Goal: Transaction & Acquisition: Purchase product/service

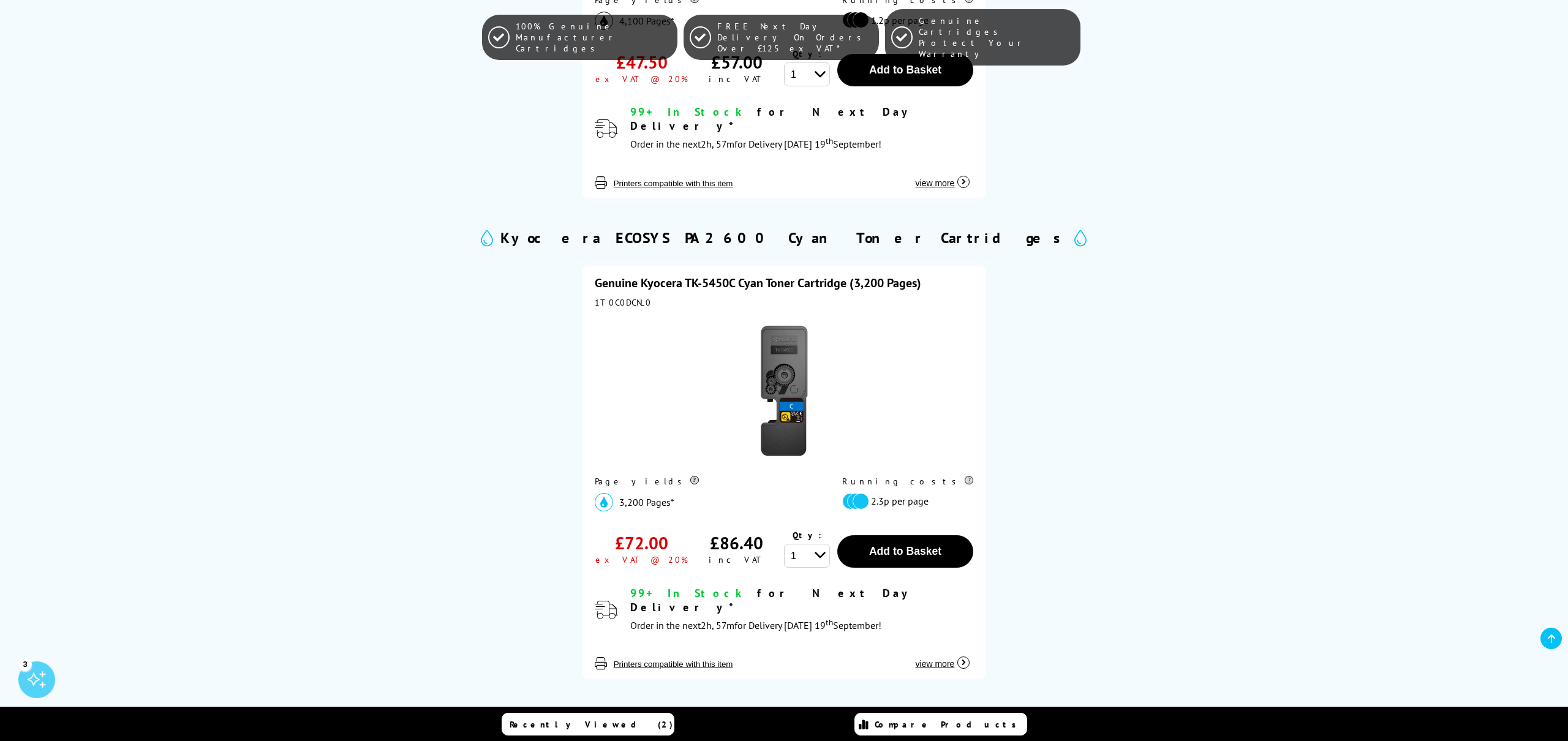
scroll to position [1136, 0]
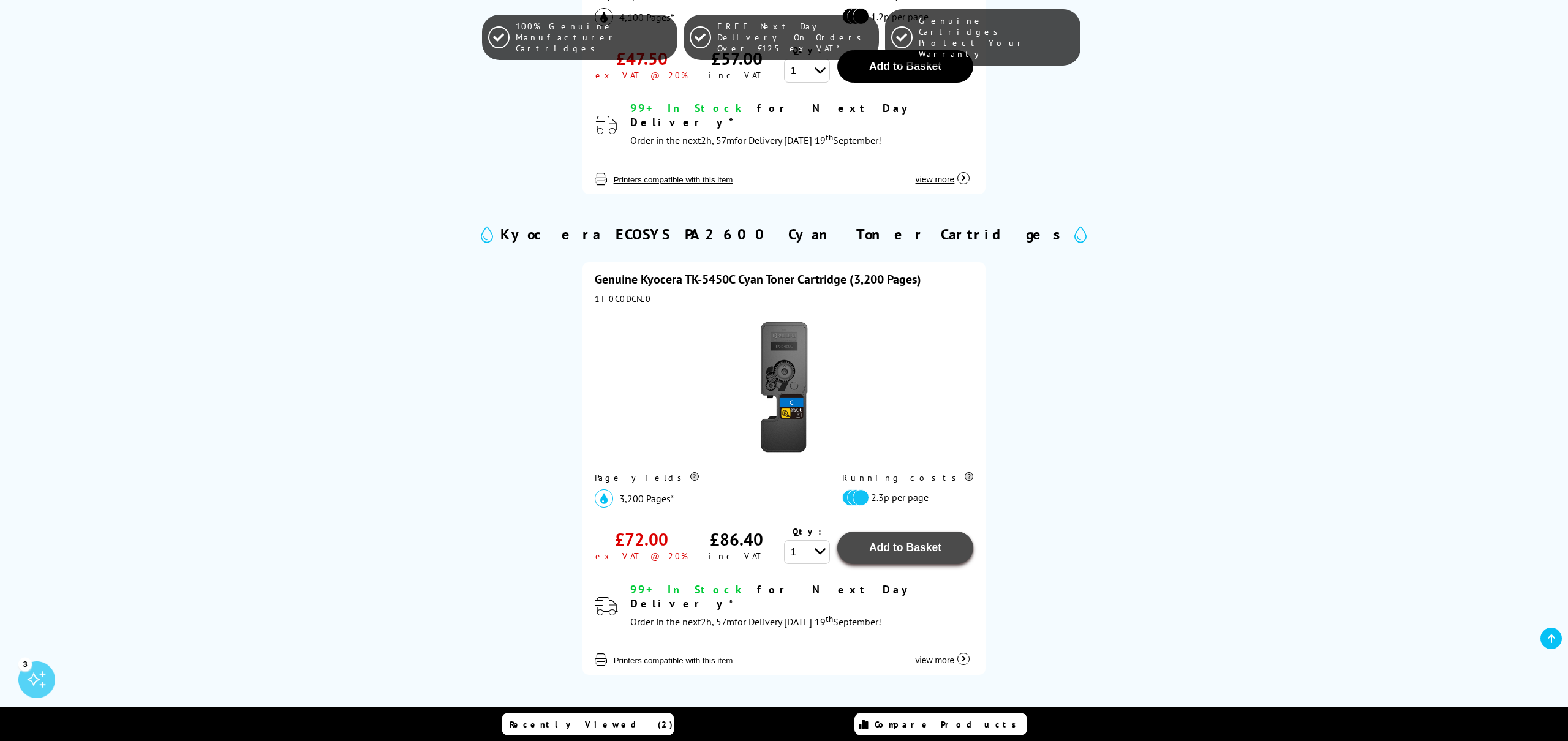
click at [931, 541] on span "Add to Basket" at bounding box center [906, 547] width 73 height 12
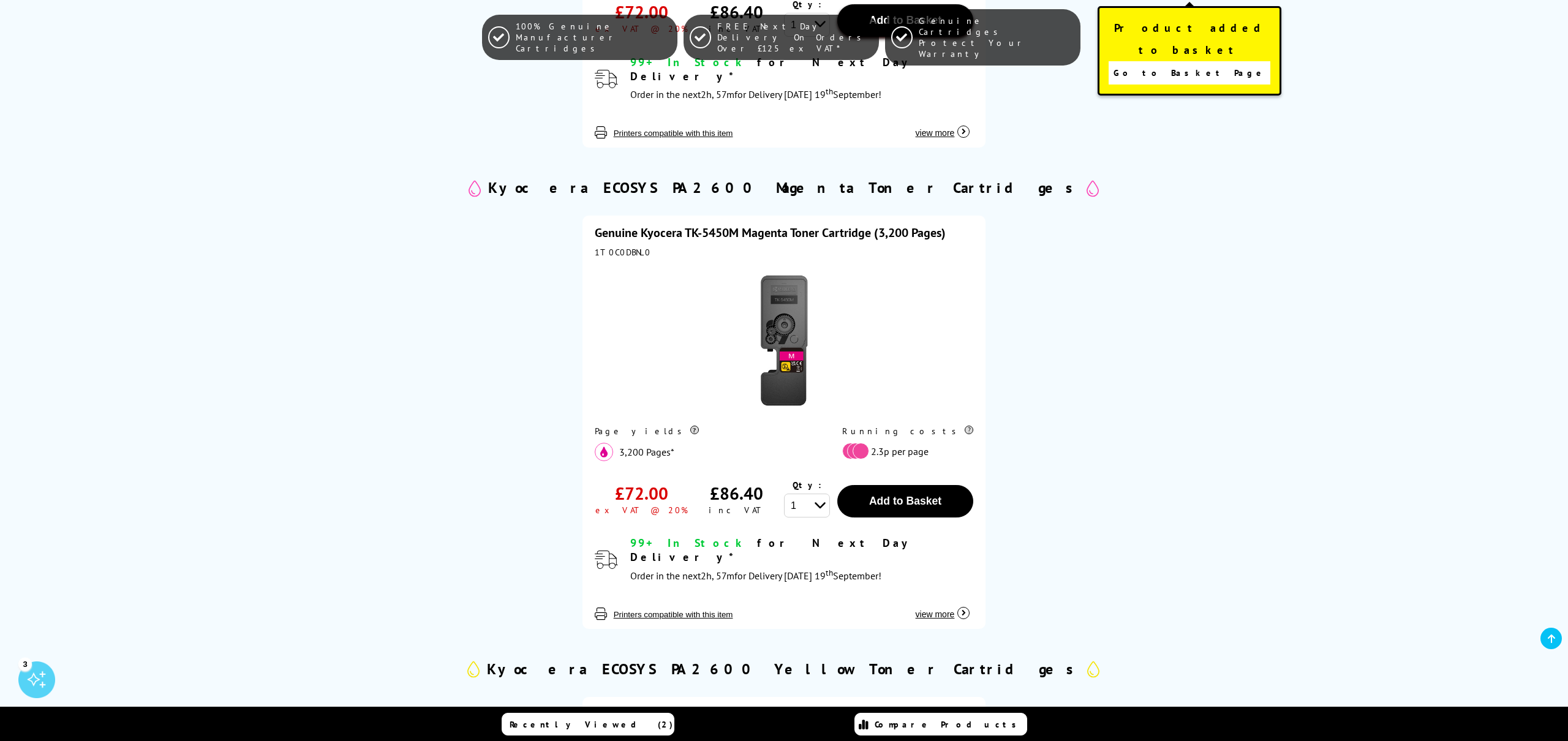
scroll to position [1729, 0]
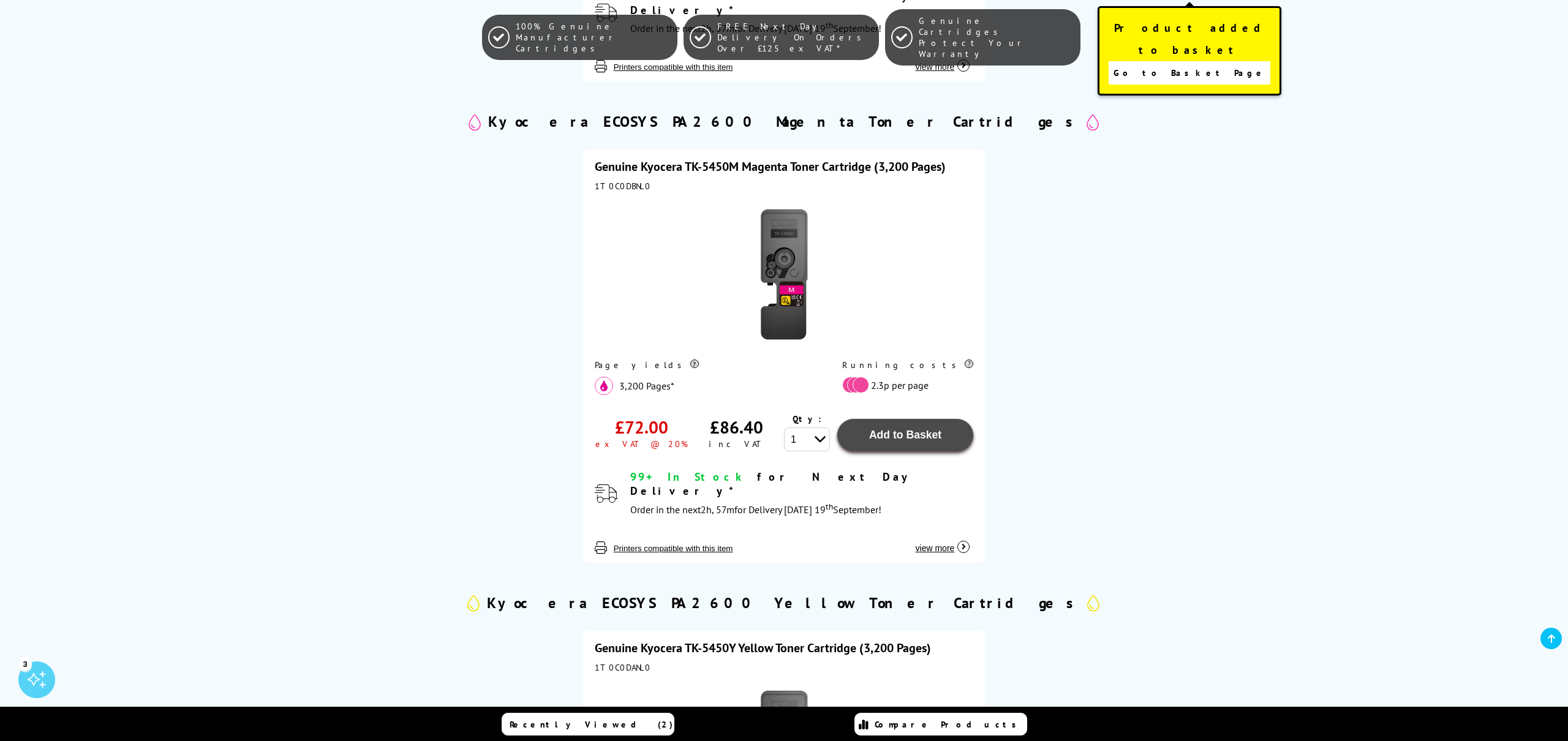
click at [921, 429] on span "Add to Basket" at bounding box center [906, 435] width 73 height 12
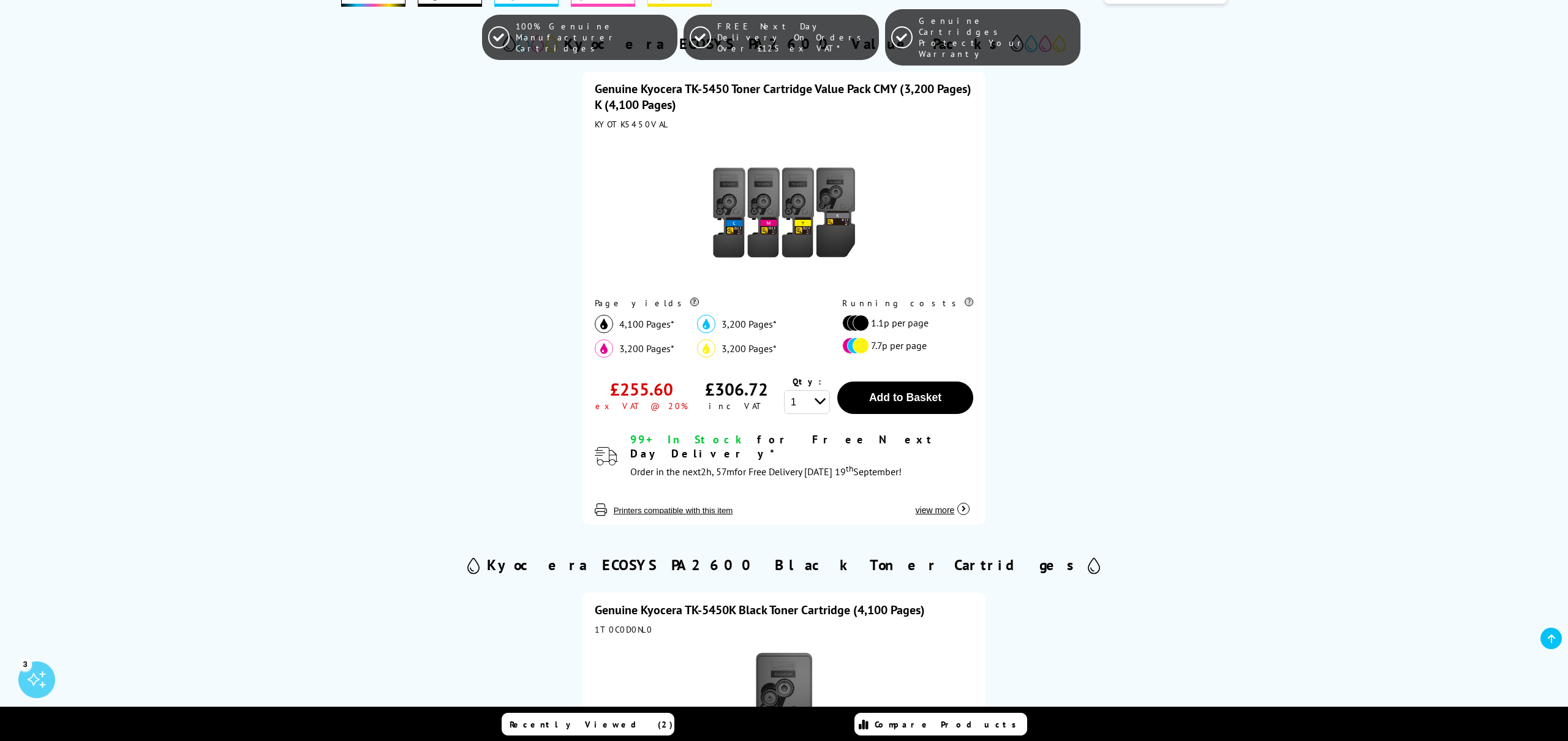
scroll to position [0, 0]
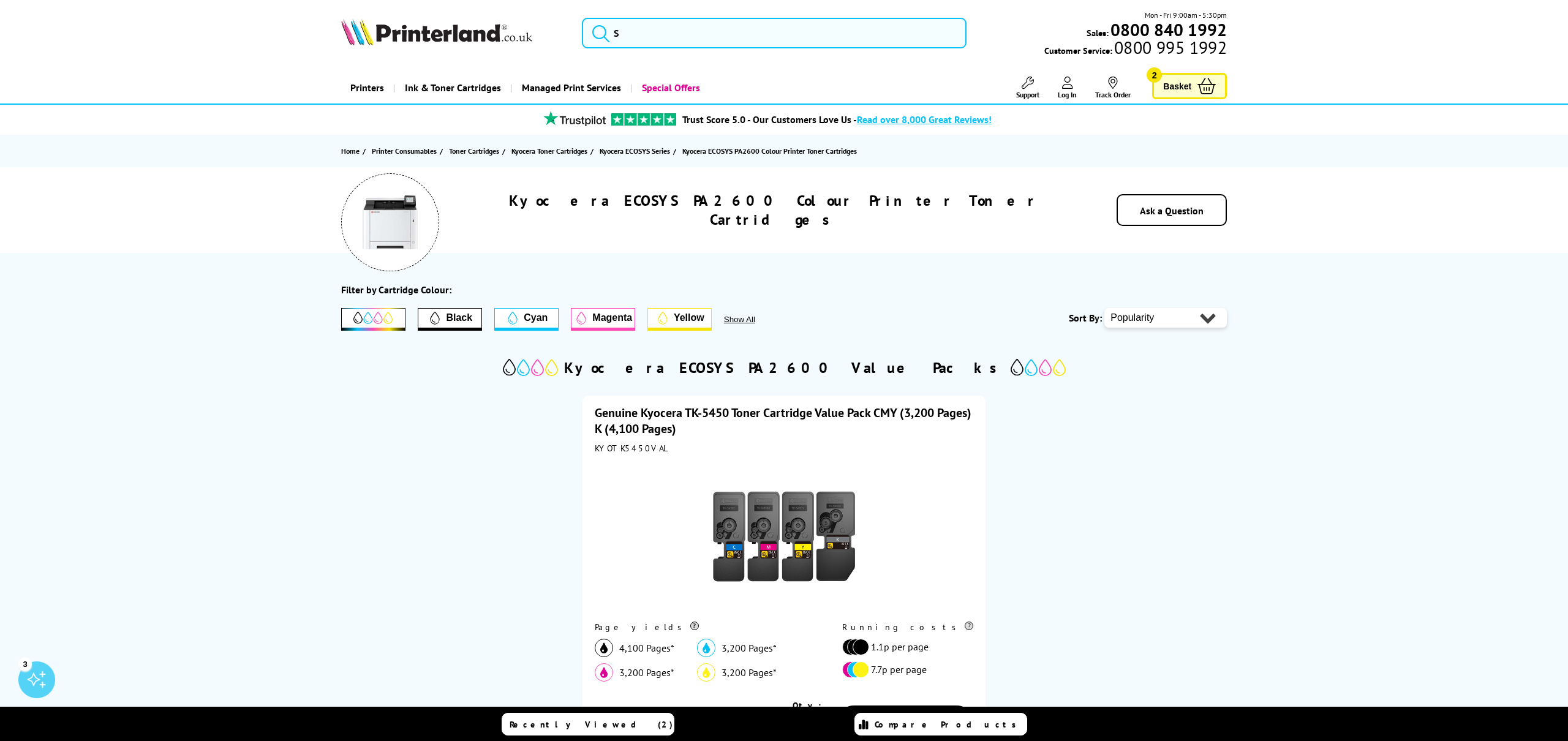
click at [1182, 85] on span "Basket" at bounding box center [1177, 85] width 28 height 16
